Goal: Check status: Check status

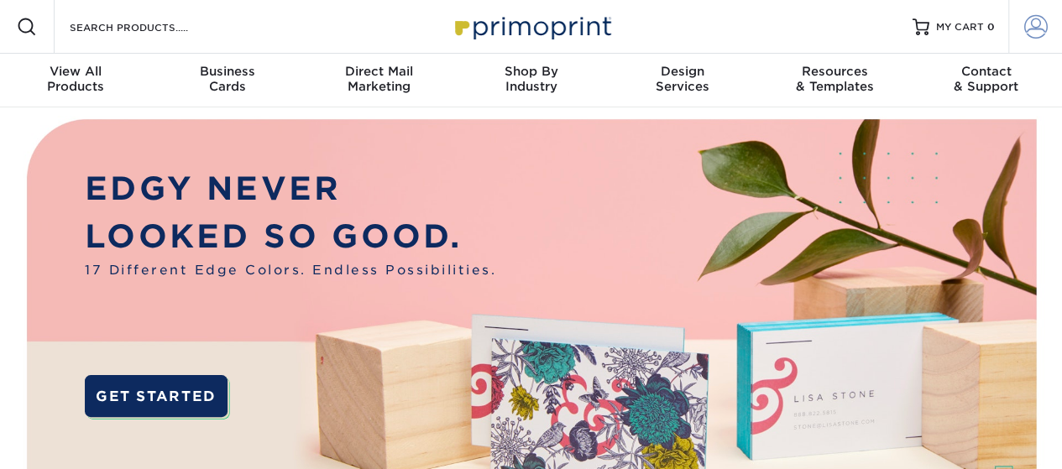
type input "[EMAIL_ADDRESS][DOMAIN_NAME]"
click at [1034, 24] on span at bounding box center [1036, 27] width 24 height 24
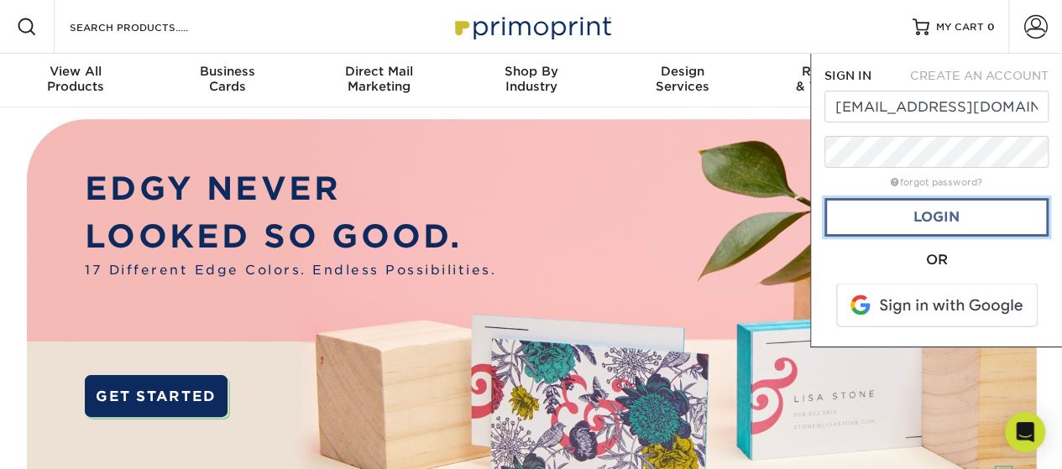
click at [935, 205] on link "Login" at bounding box center [937, 217] width 224 height 39
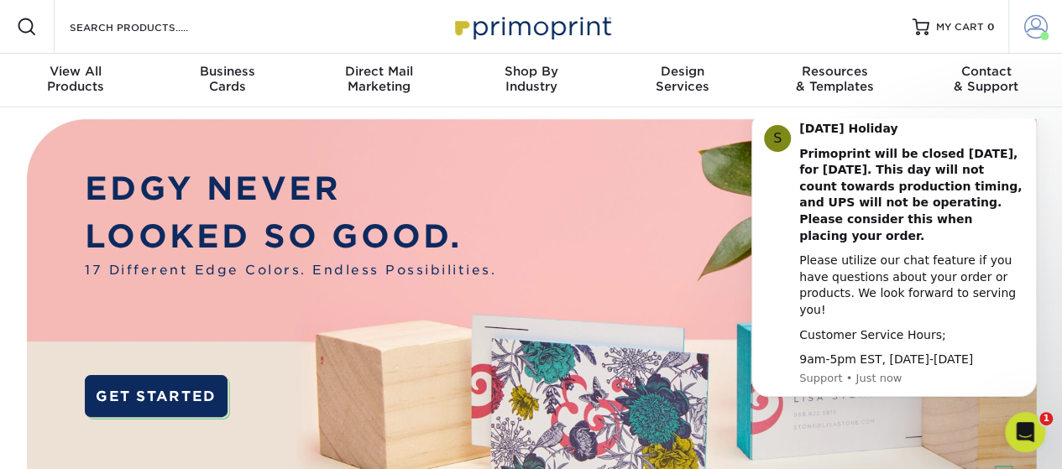
click at [1036, 38] on span at bounding box center [1036, 27] width 24 height 24
click at [1029, 27] on span at bounding box center [1036, 27] width 24 height 24
click at [1048, 31] on link "Account" at bounding box center [1035, 27] width 54 height 54
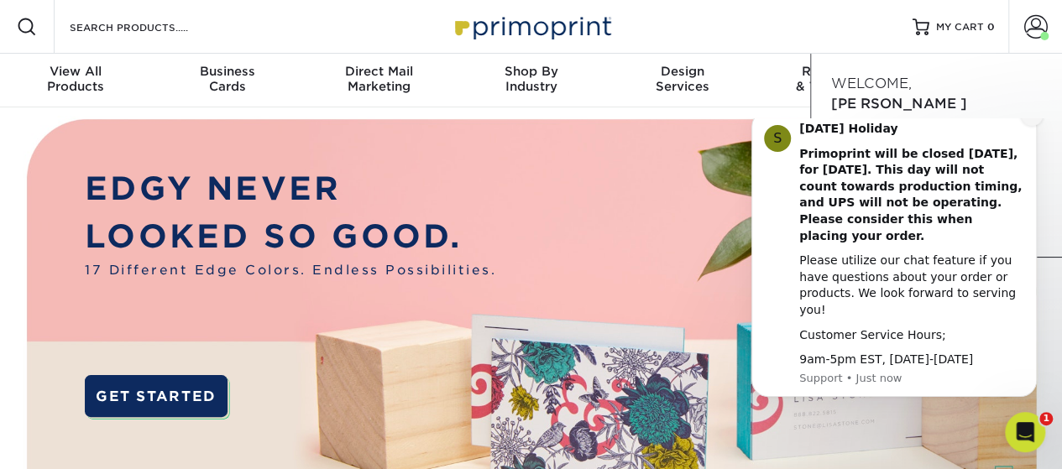
click at [1030, 118] on icon "Dismiss notification" at bounding box center [1032, 115] width 6 height 6
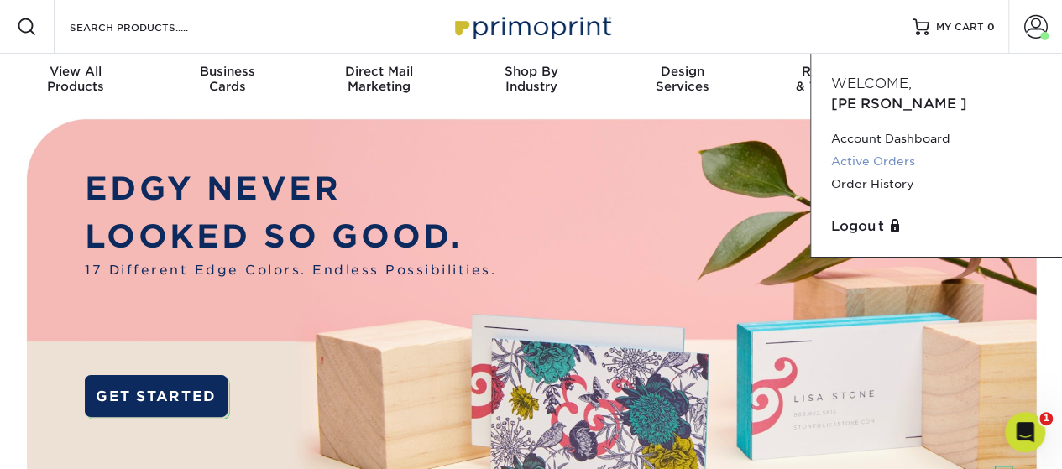
click at [896, 150] on link "Active Orders" at bounding box center [936, 161] width 211 height 23
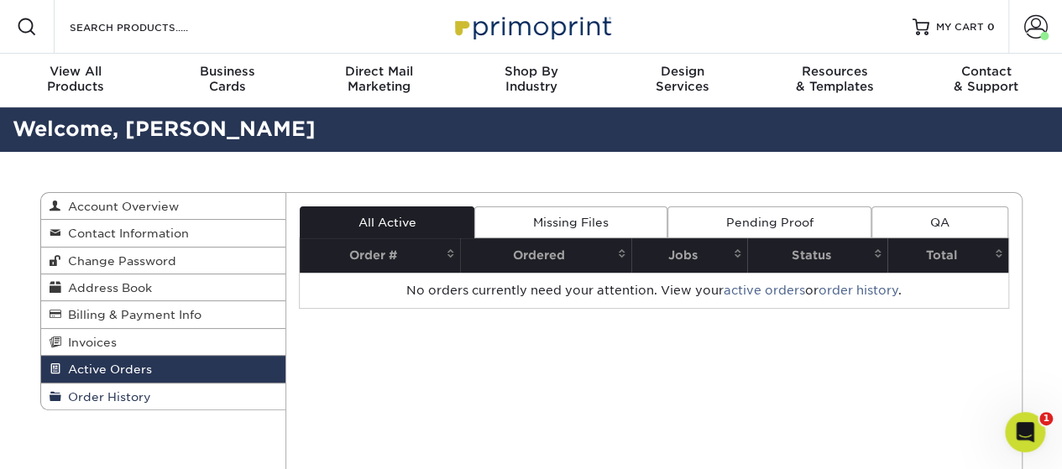
click at [104, 398] on span "Order History" at bounding box center [106, 396] width 90 height 13
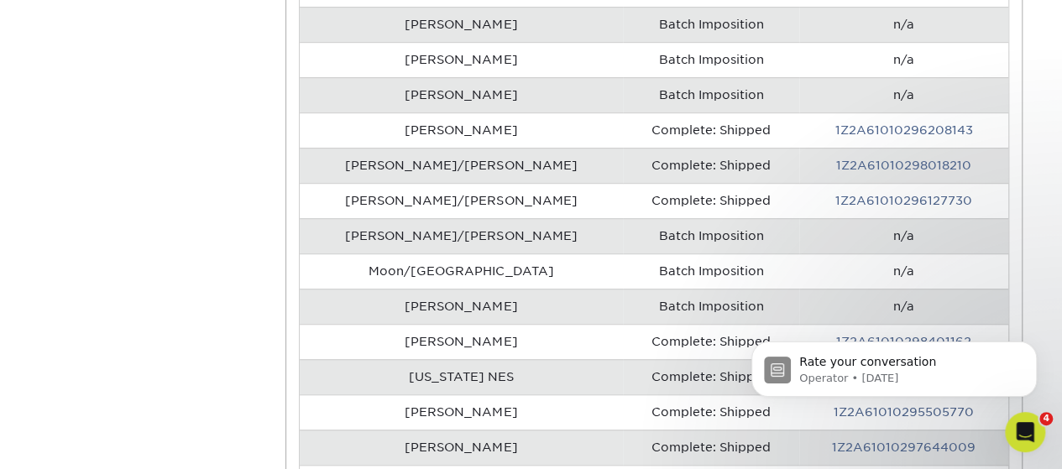
scroll to position [504, 0]
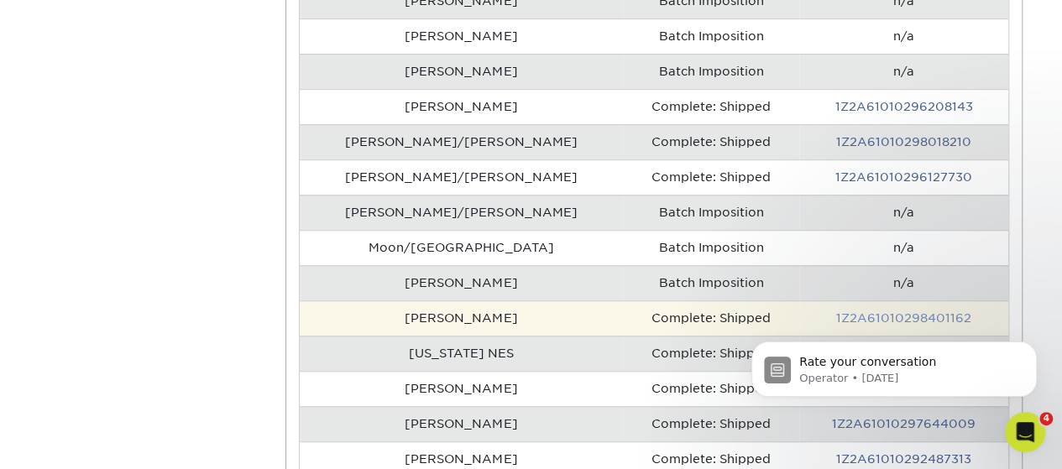
click at [885, 312] on link "1Z2A61010298401162" at bounding box center [903, 318] width 135 height 13
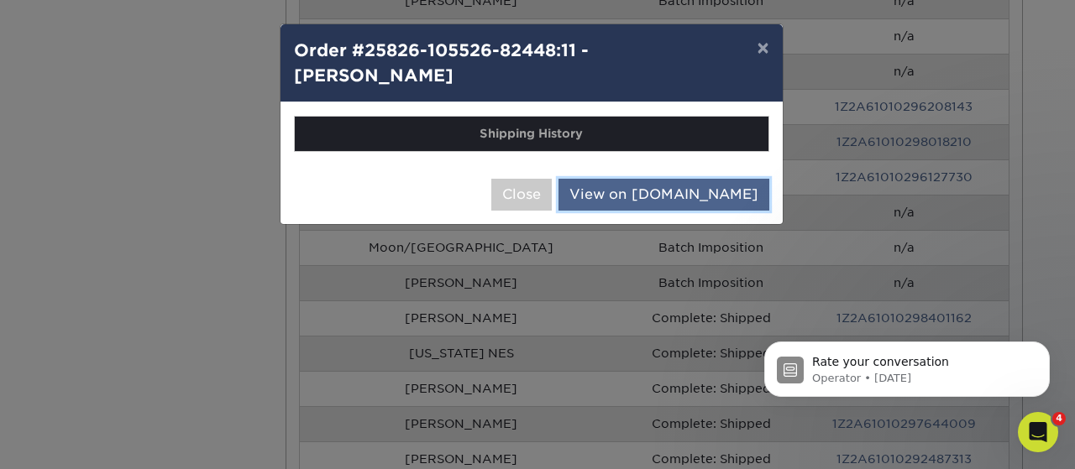
click at [704, 195] on link "View on [DOMAIN_NAME]" at bounding box center [663, 195] width 211 height 32
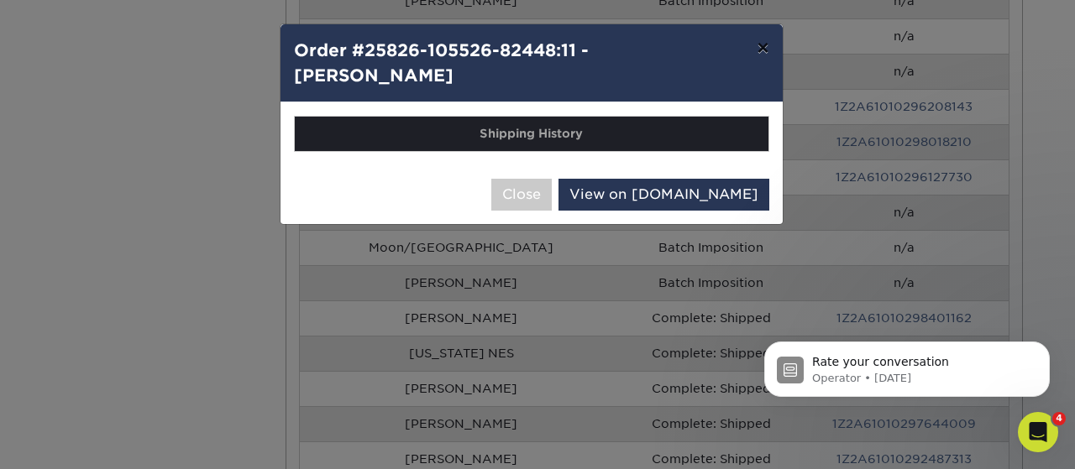
click at [771, 49] on button "×" at bounding box center [762, 47] width 39 height 47
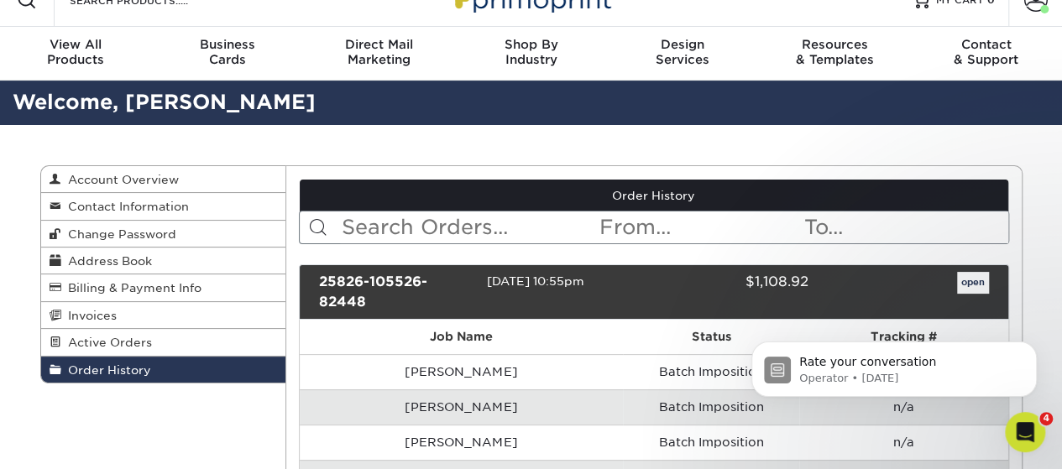
scroll to position [0, 0]
